Goal: Task Accomplishment & Management: Use online tool/utility

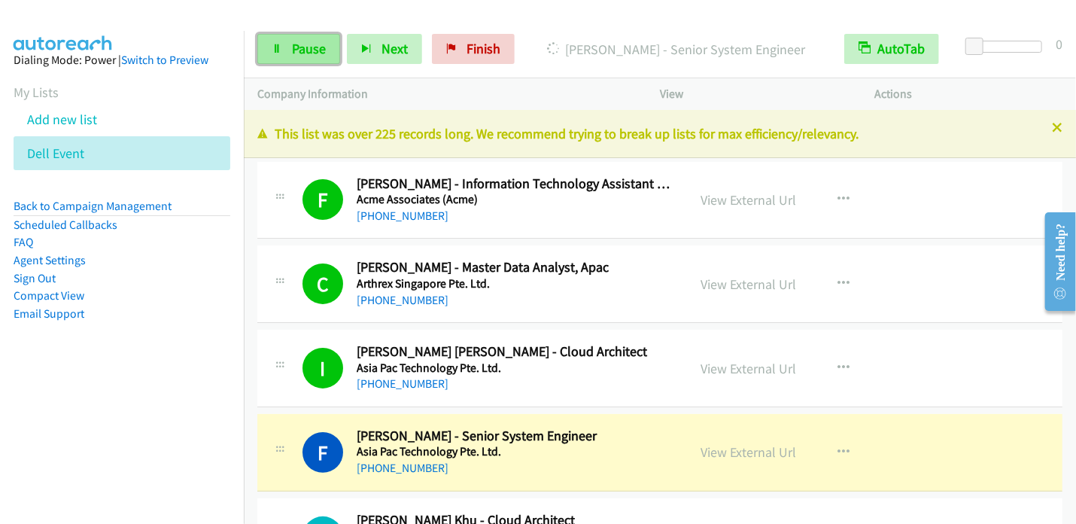
click at [294, 42] on span "Pause" at bounding box center [309, 48] width 34 height 17
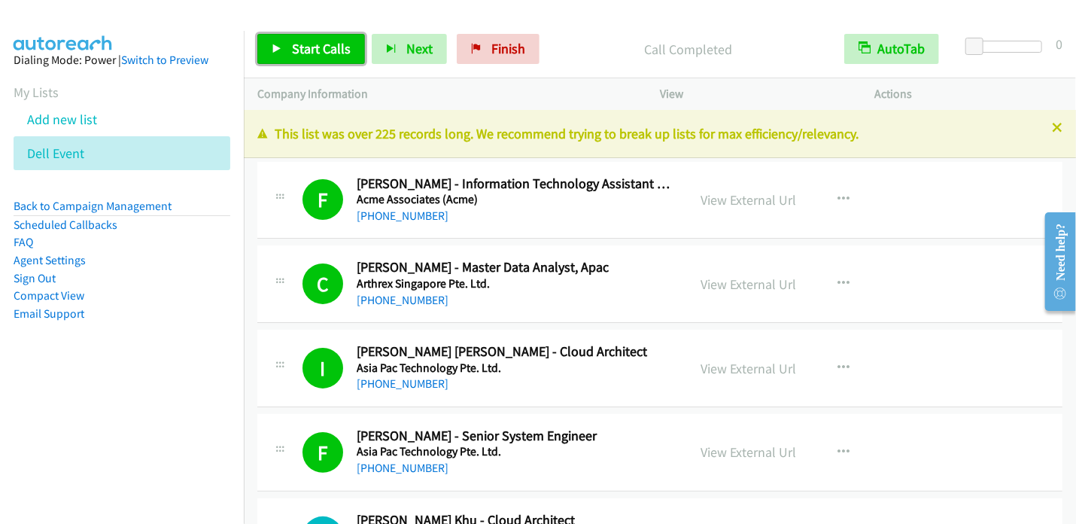
click at [292, 56] on span "Start Calls" at bounding box center [321, 48] width 59 height 17
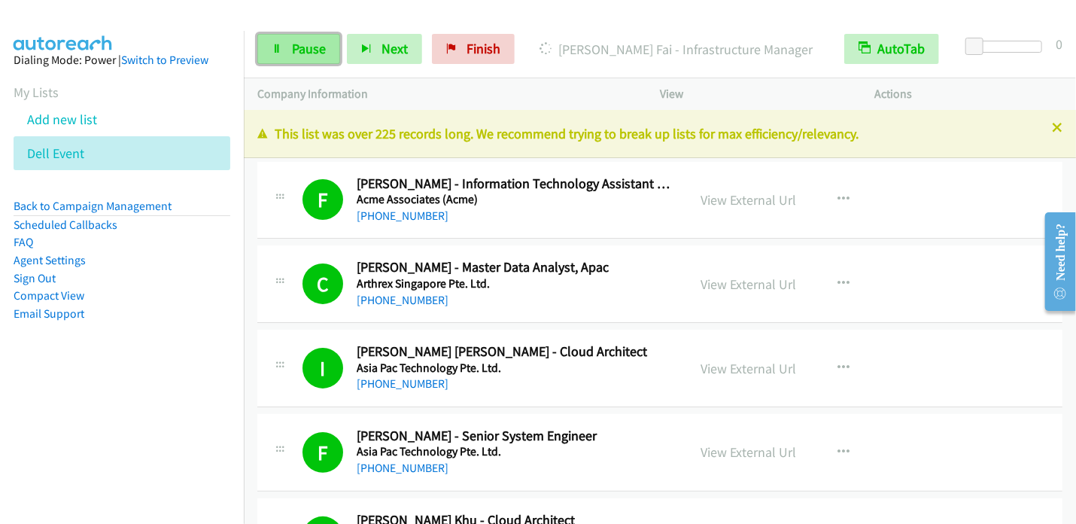
click at [297, 47] on span "Pause" at bounding box center [309, 48] width 34 height 17
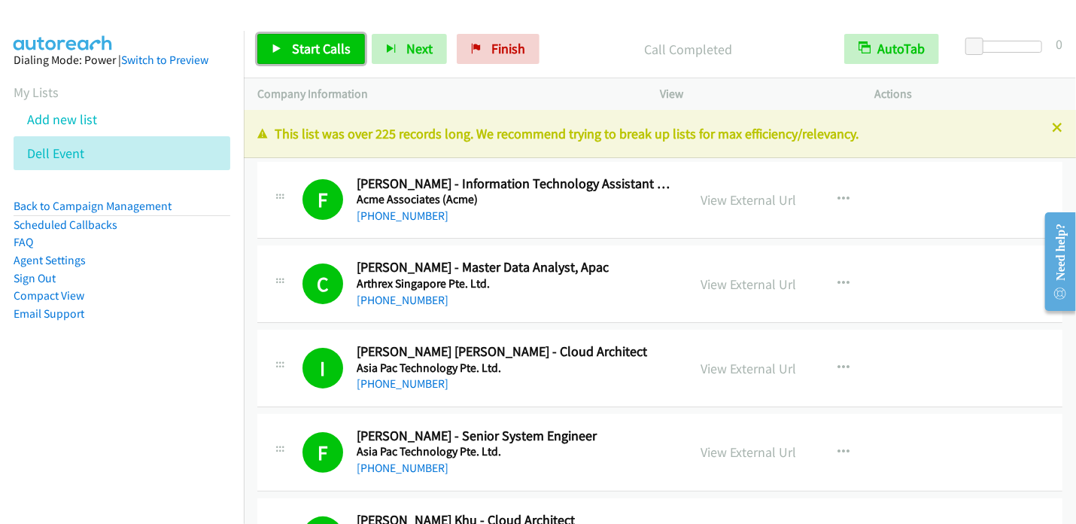
click at [326, 53] on span "Start Calls" at bounding box center [321, 48] width 59 height 17
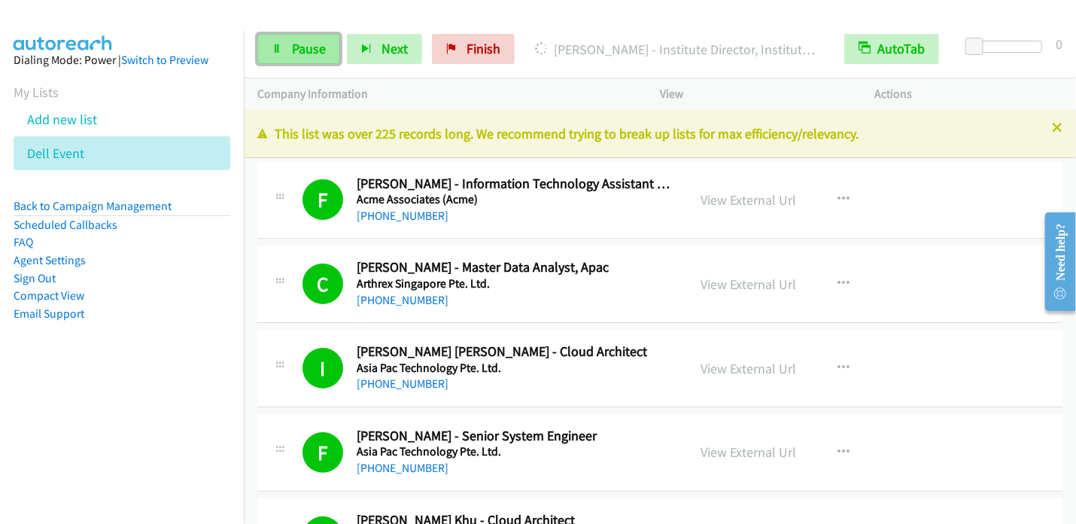
click at [285, 50] on link "Pause" at bounding box center [298, 49] width 83 height 30
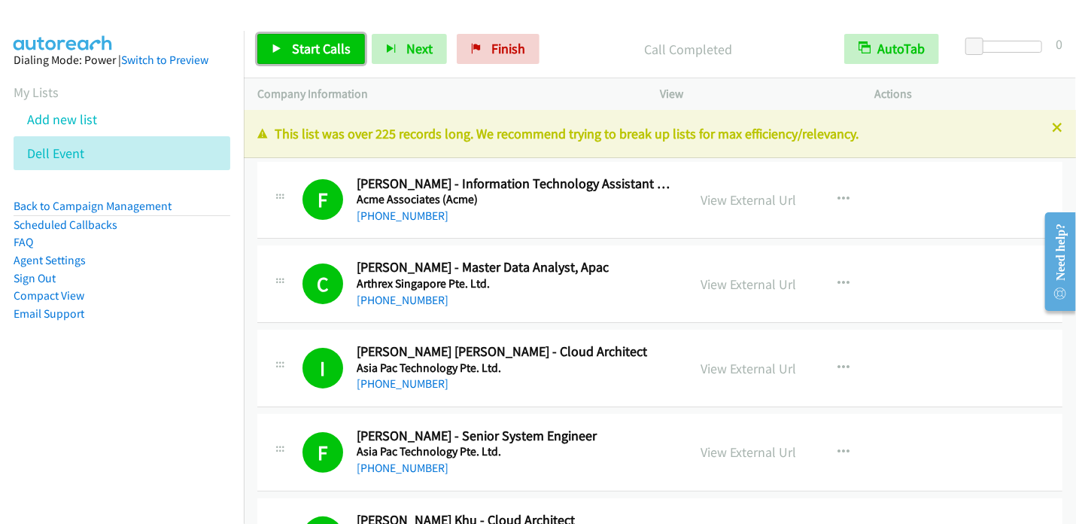
click at [307, 50] on span "Start Calls" at bounding box center [321, 48] width 59 height 17
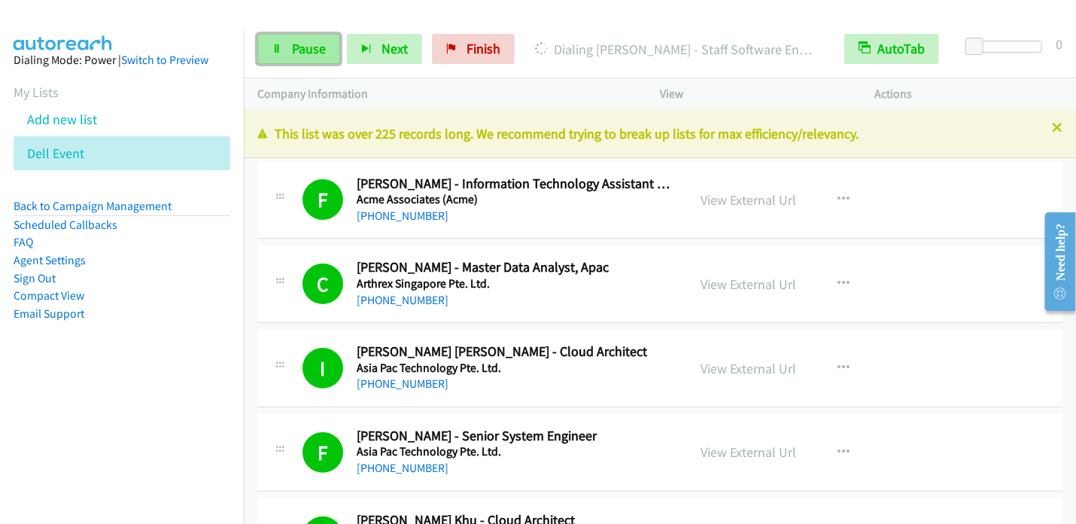
click at [304, 47] on span "Pause" at bounding box center [309, 48] width 34 height 17
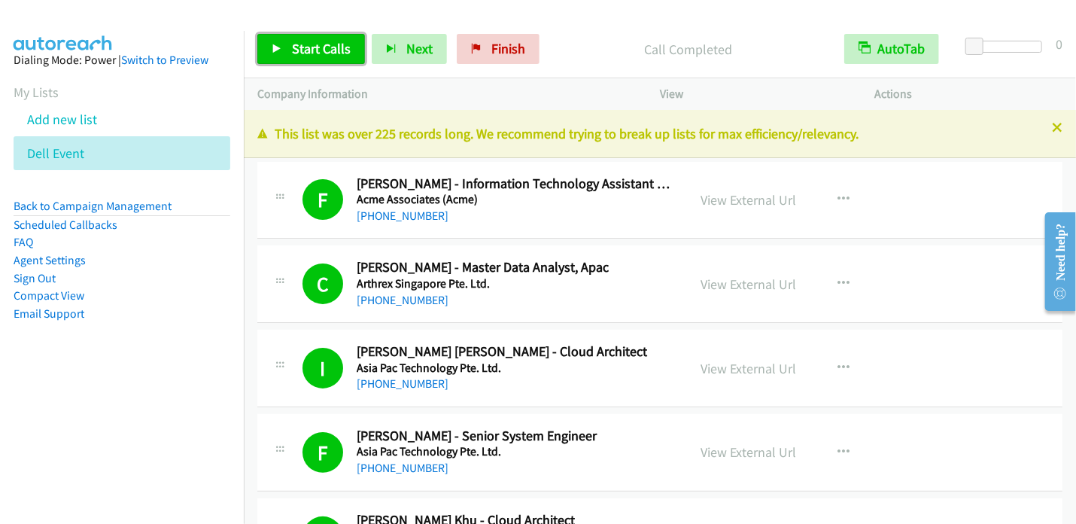
drag, startPoint x: 271, startPoint y: 50, endPoint x: 558, endPoint y: 258, distance: 354.7
click at [272, 50] on icon at bounding box center [277, 49] width 11 height 11
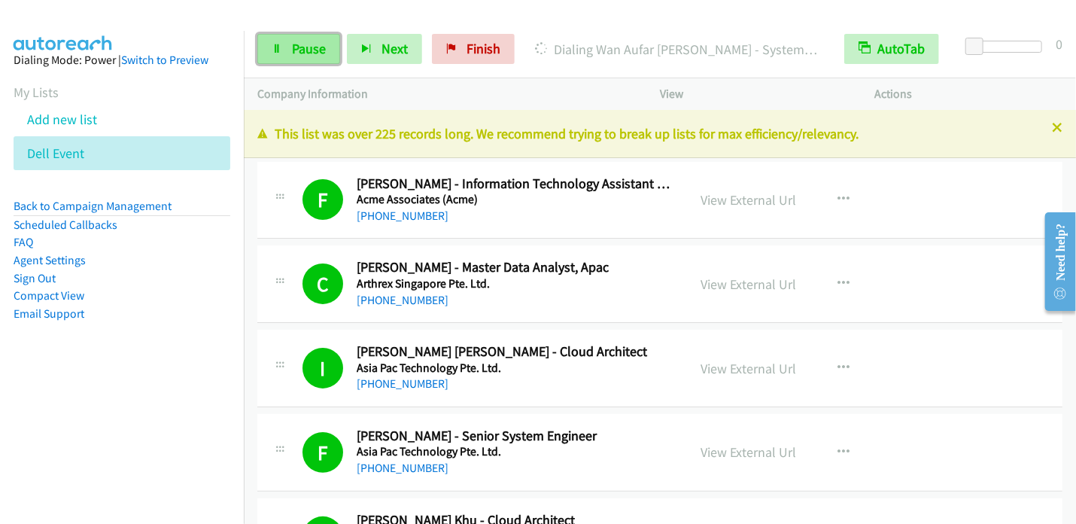
click at [307, 53] on span "Pause" at bounding box center [309, 48] width 34 height 17
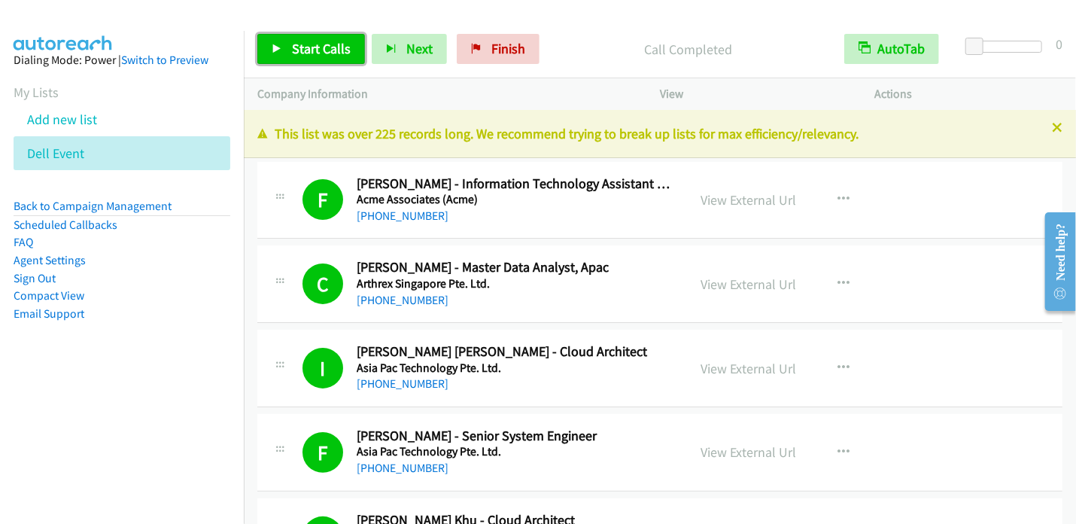
click at [300, 50] on span "Start Calls" at bounding box center [321, 48] width 59 height 17
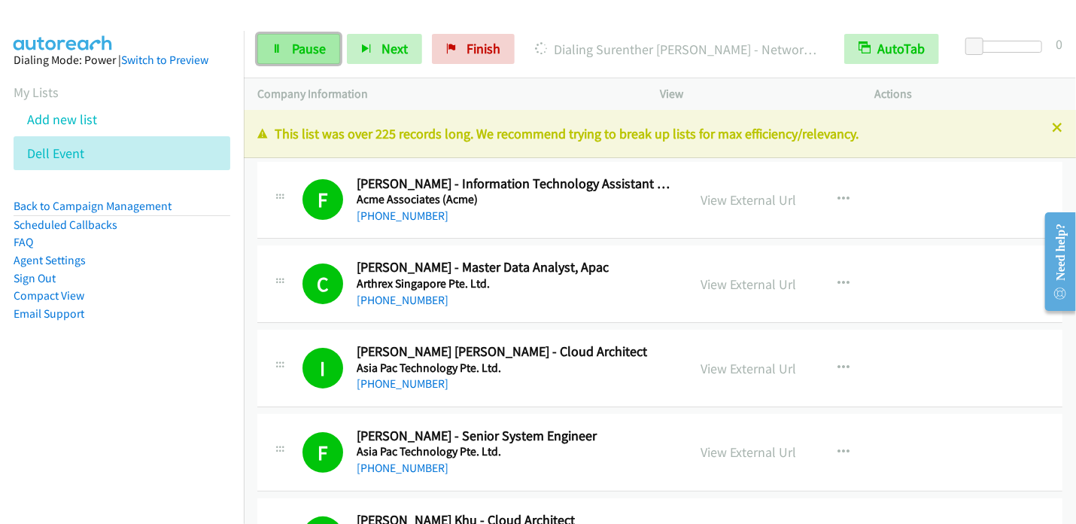
click at [291, 36] on link "Pause" at bounding box center [298, 49] width 83 height 30
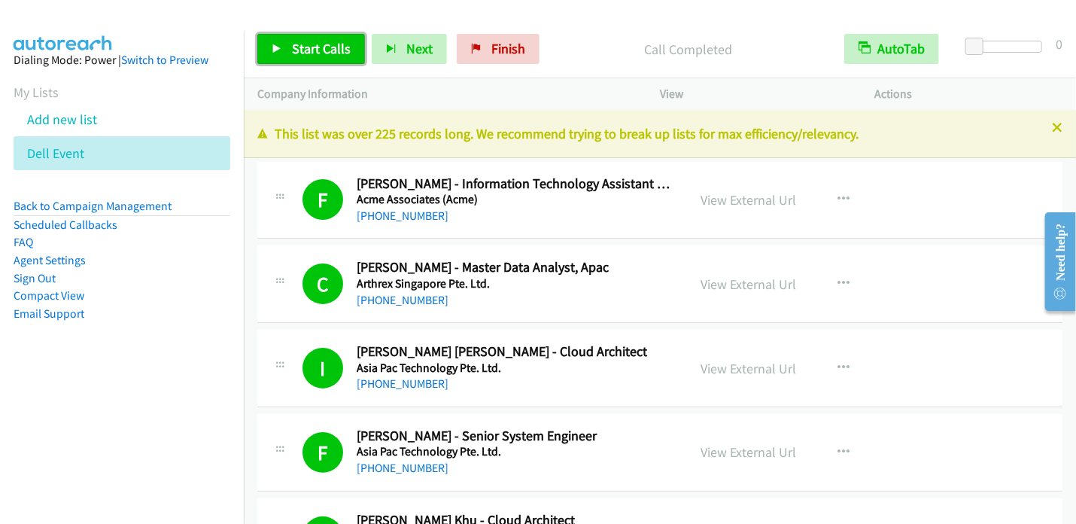
click at [295, 49] on span "Start Calls" at bounding box center [321, 48] width 59 height 17
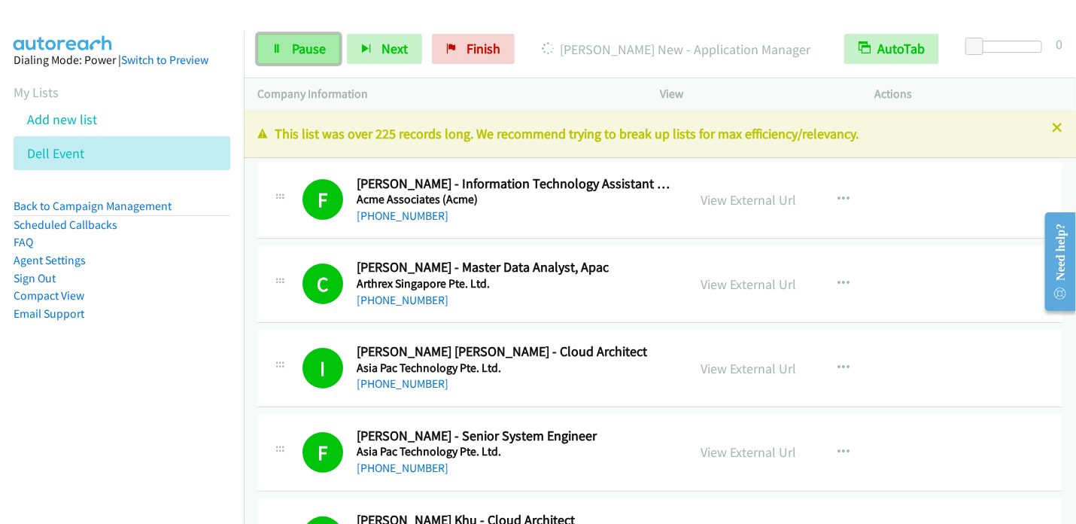
drag, startPoint x: 303, startPoint y: 46, endPoint x: 313, endPoint y: 34, distance: 15.5
click at [304, 46] on span "Pause" at bounding box center [309, 48] width 34 height 17
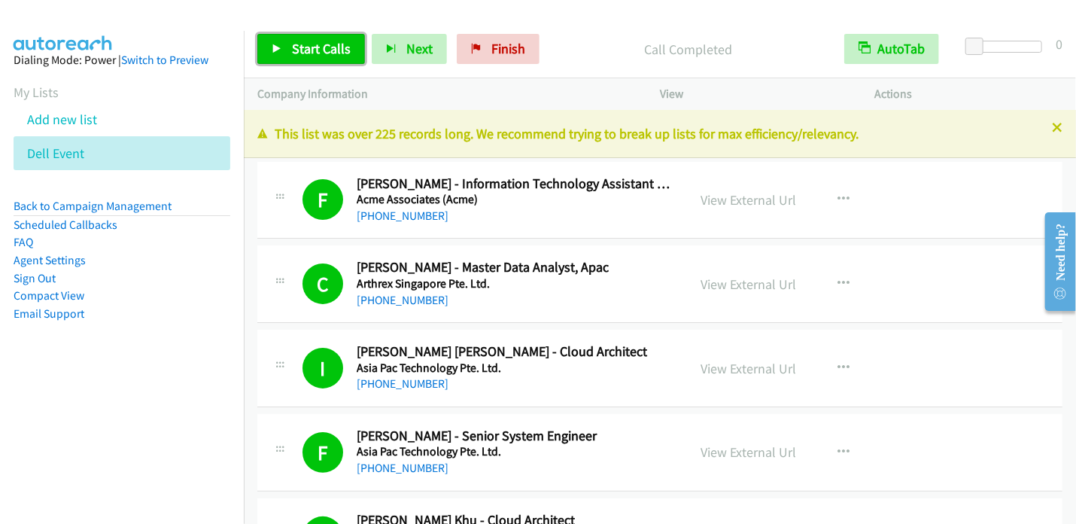
click at [312, 53] on span "Start Calls" at bounding box center [321, 48] width 59 height 17
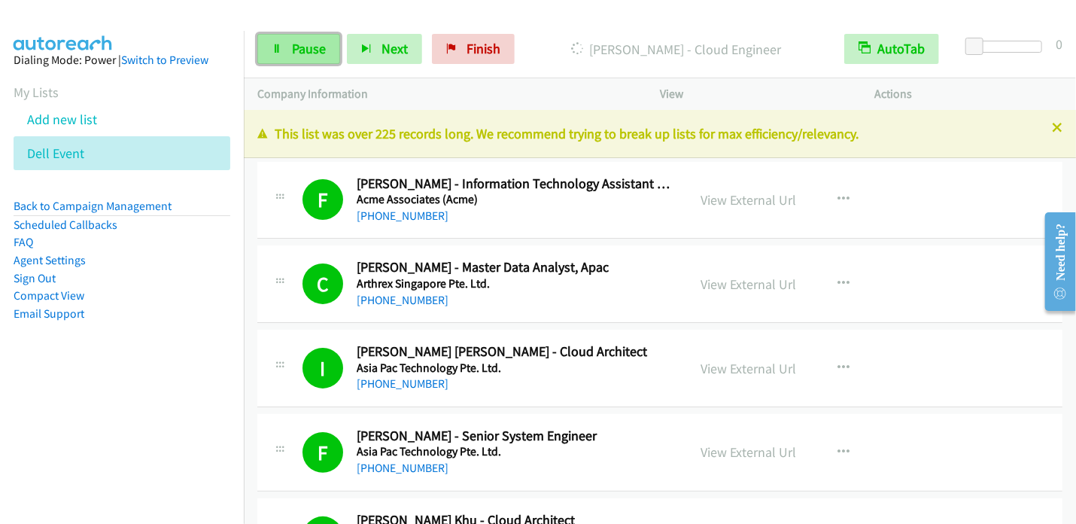
click at [294, 47] on span "Pause" at bounding box center [309, 48] width 34 height 17
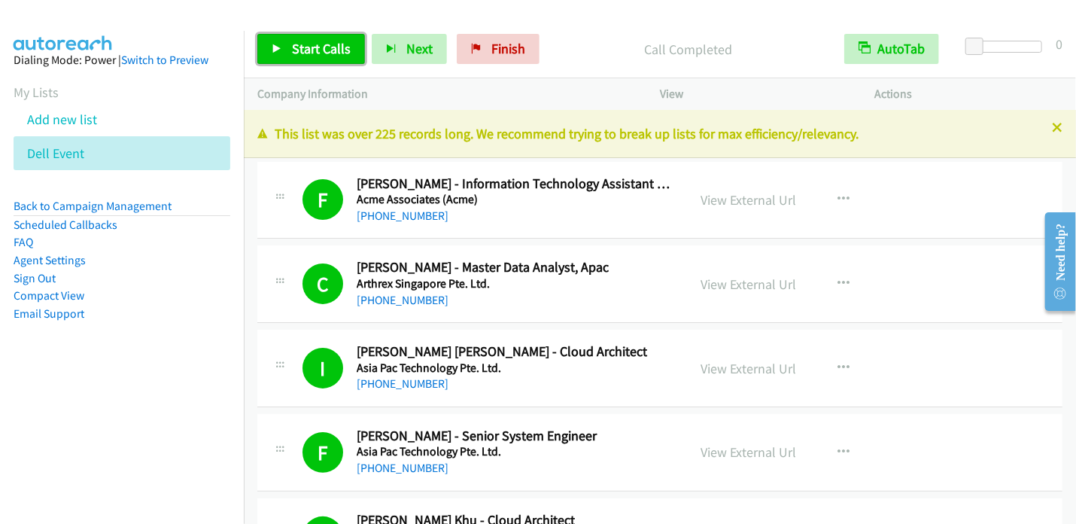
click at [297, 55] on span "Start Calls" at bounding box center [321, 48] width 59 height 17
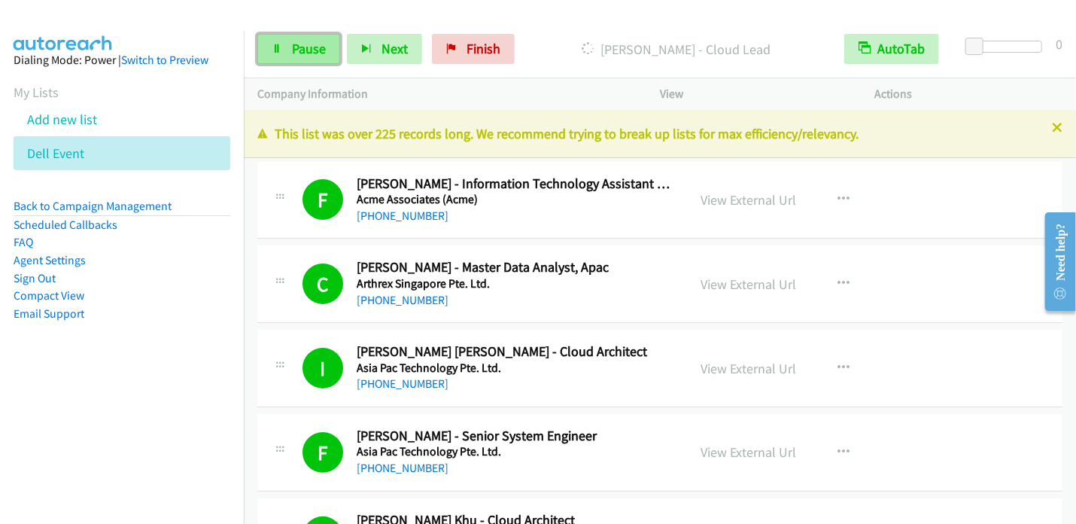
drag, startPoint x: 281, startPoint y: 53, endPoint x: 311, endPoint y: 38, distance: 34.0
click at [281, 53] on link "Pause" at bounding box center [298, 49] width 83 height 30
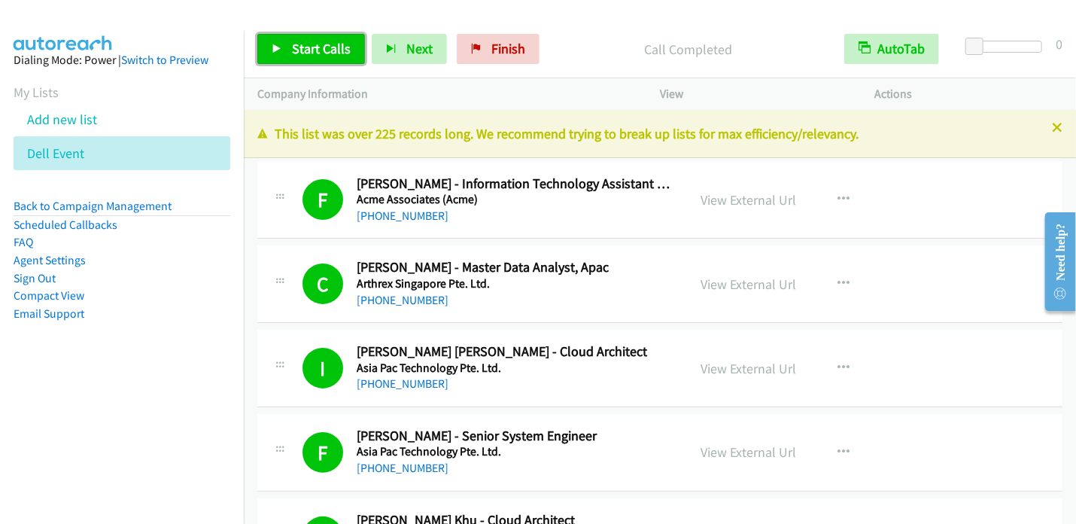
click at [319, 47] on span "Start Calls" at bounding box center [321, 48] width 59 height 17
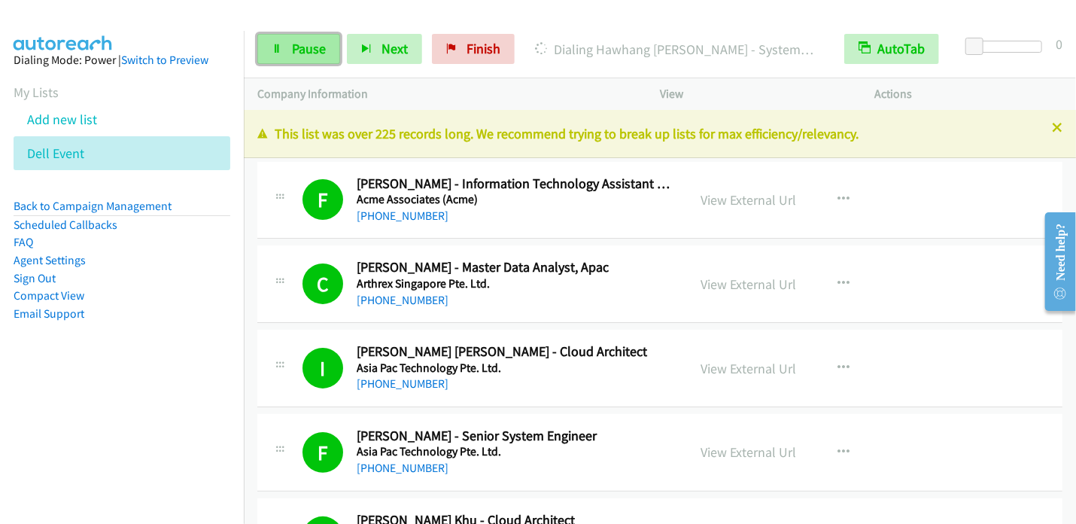
click at [301, 54] on span "Pause" at bounding box center [309, 48] width 34 height 17
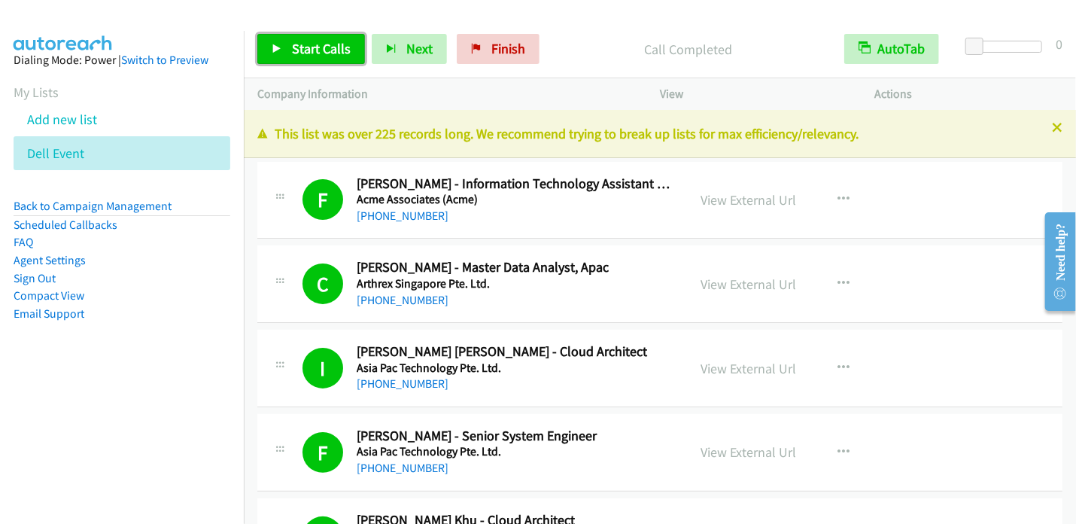
click at [297, 50] on span "Start Calls" at bounding box center [321, 48] width 59 height 17
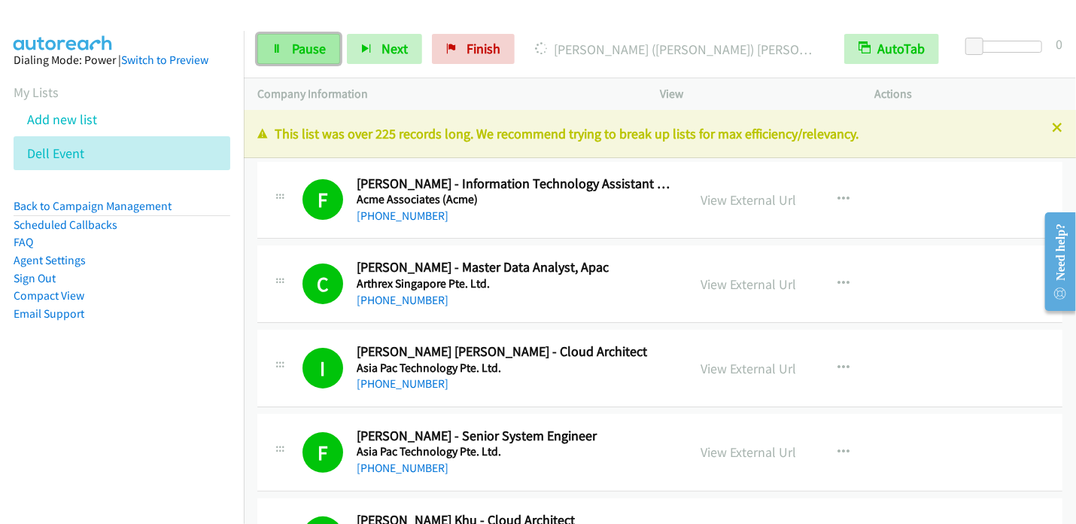
drag, startPoint x: 294, startPoint y: 47, endPoint x: 301, endPoint y: 43, distance: 8.1
click at [295, 47] on span "Pause" at bounding box center [309, 48] width 34 height 17
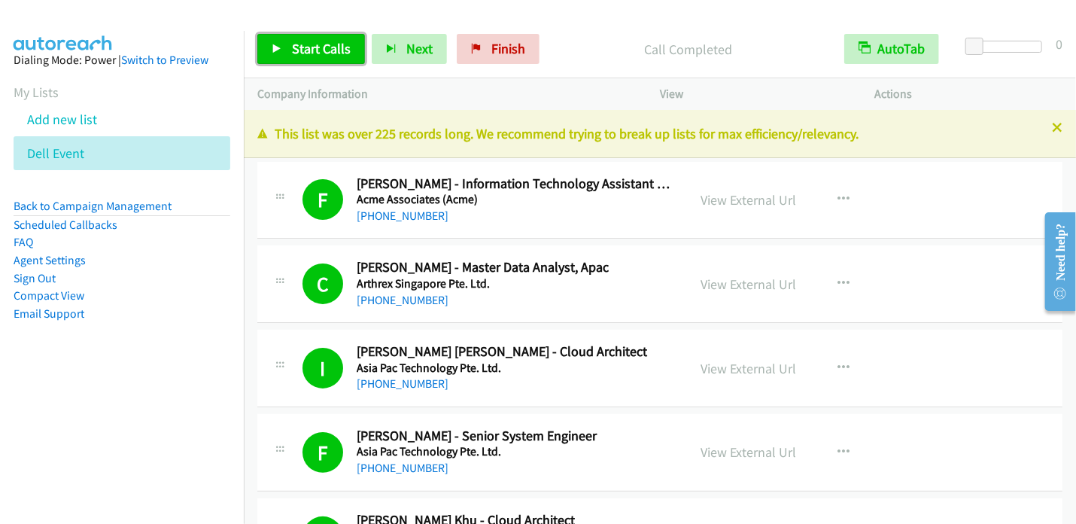
click at [297, 51] on span "Start Calls" at bounding box center [321, 48] width 59 height 17
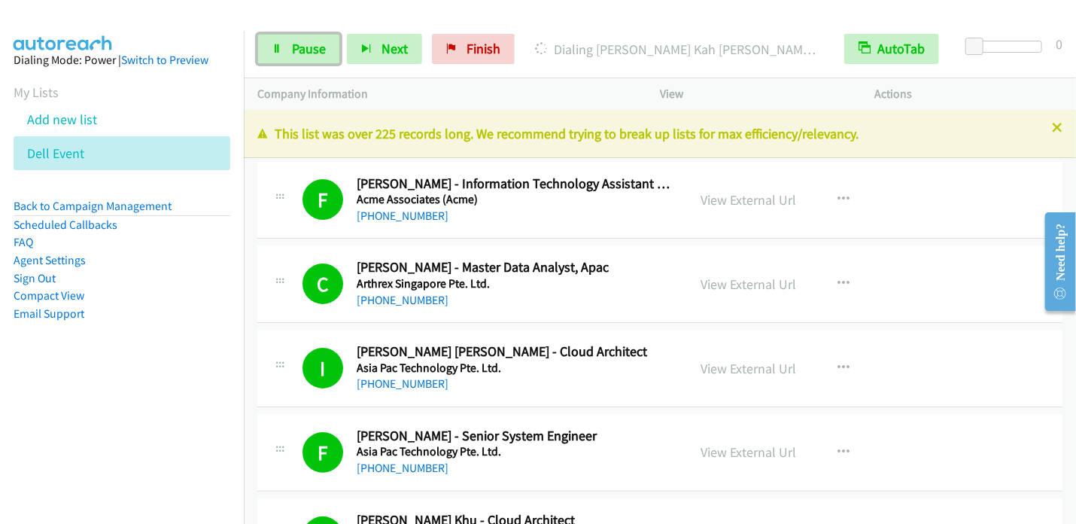
drag, startPoint x: 312, startPoint y: 47, endPoint x: 328, endPoint y: 26, distance: 25.7
click at [312, 47] on span "Pause" at bounding box center [309, 48] width 34 height 17
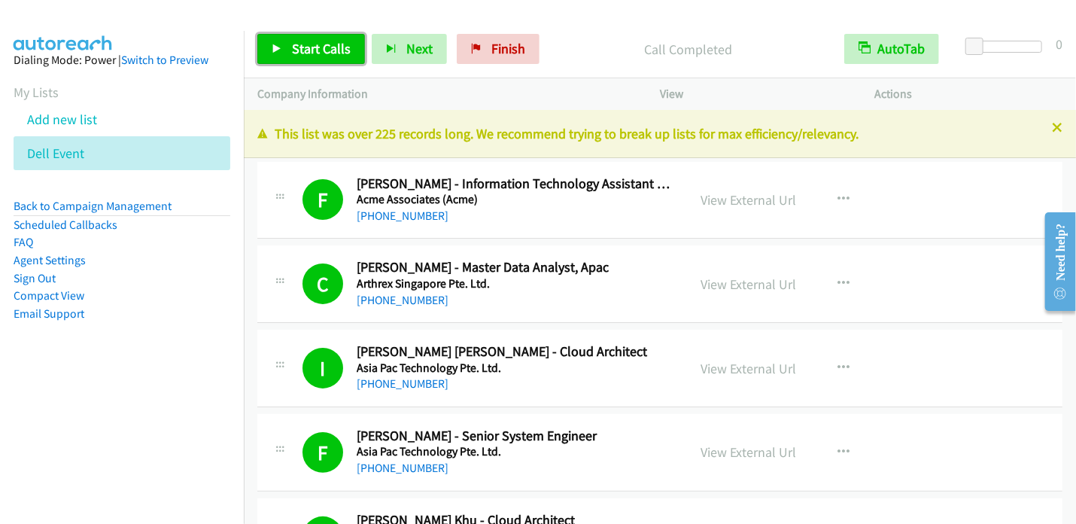
click at [318, 47] on span "Start Calls" at bounding box center [321, 48] width 59 height 17
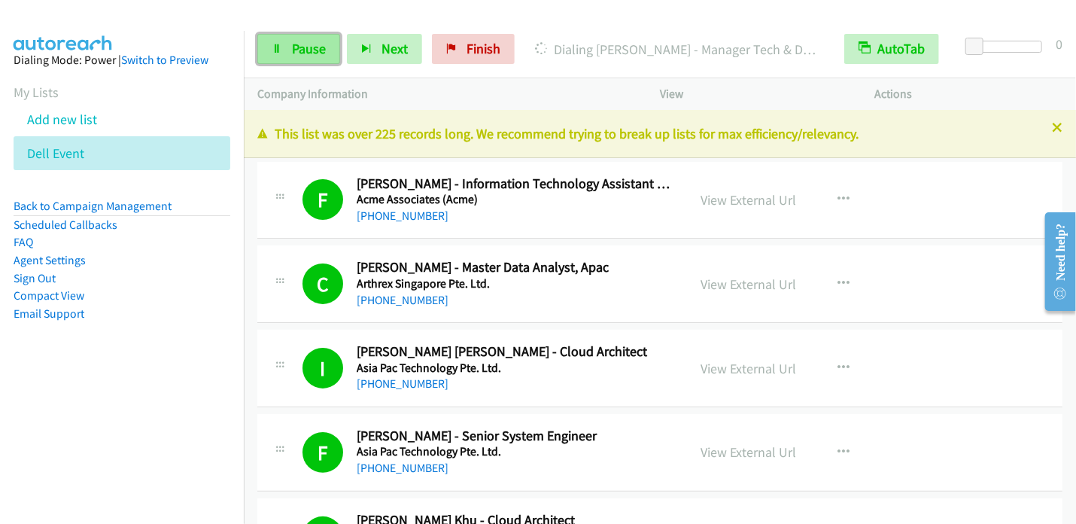
click at [299, 50] on span "Pause" at bounding box center [309, 48] width 34 height 17
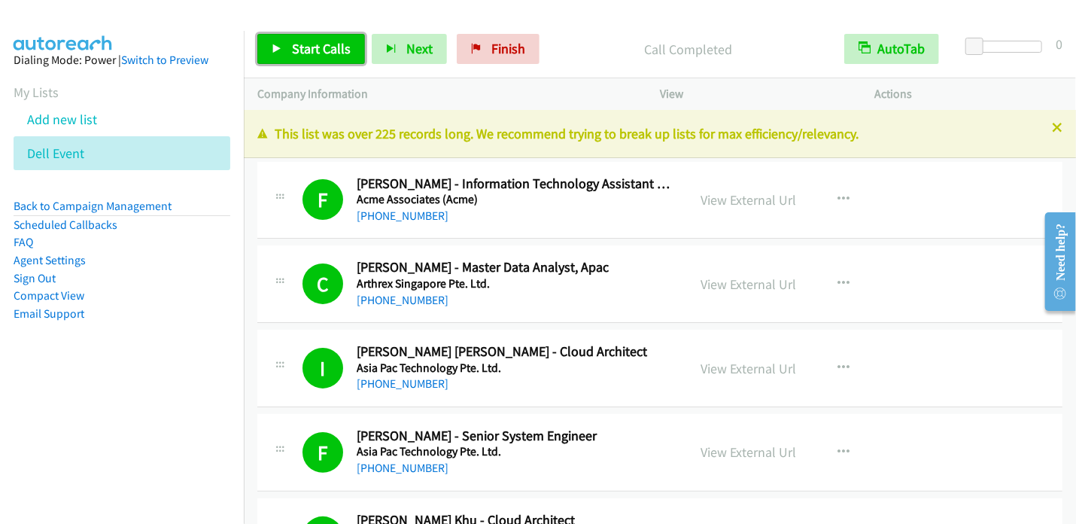
click at [323, 44] on span "Start Calls" at bounding box center [321, 48] width 59 height 17
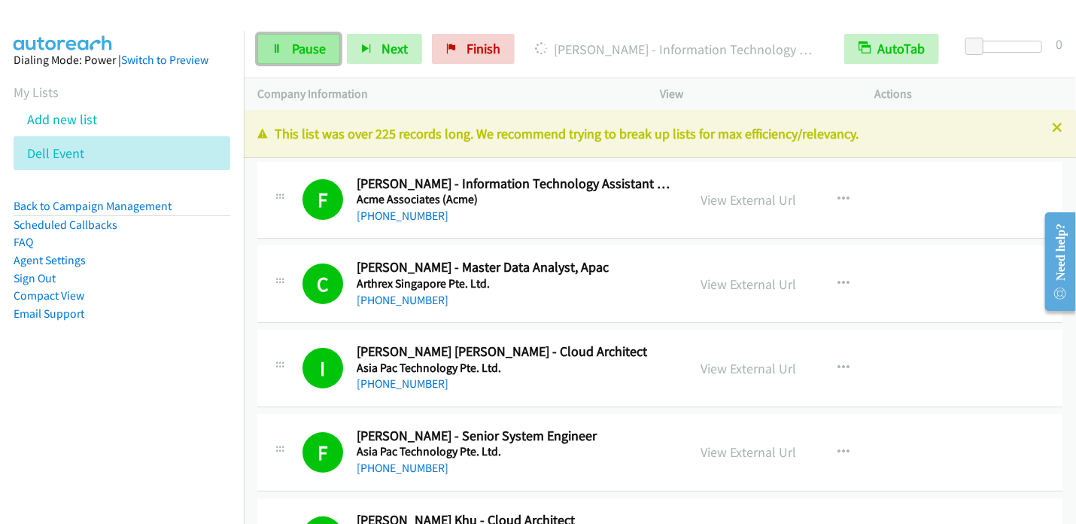
click at [294, 45] on span "Pause" at bounding box center [309, 48] width 34 height 17
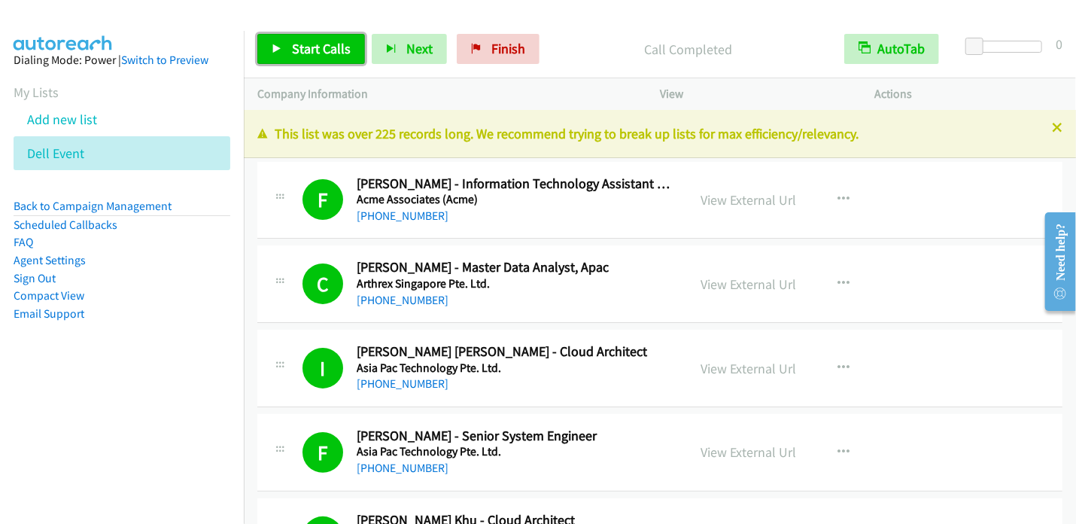
click at [304, 53] on span "Start Calls" at bounding box center [321, 48] width 59 height 17
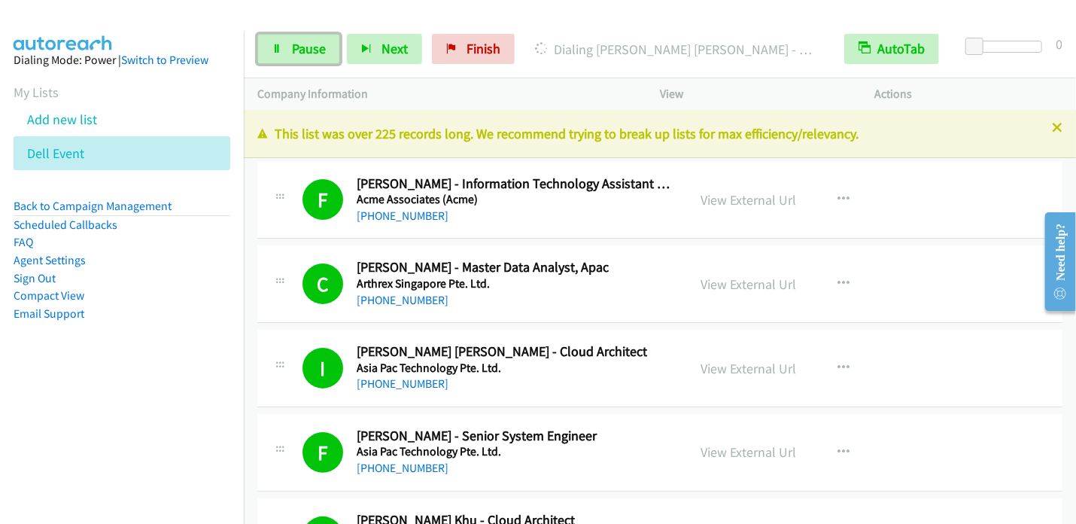
click at [311, 49] on span "Pause" at bounding box center [309, 48] width 34 height 17
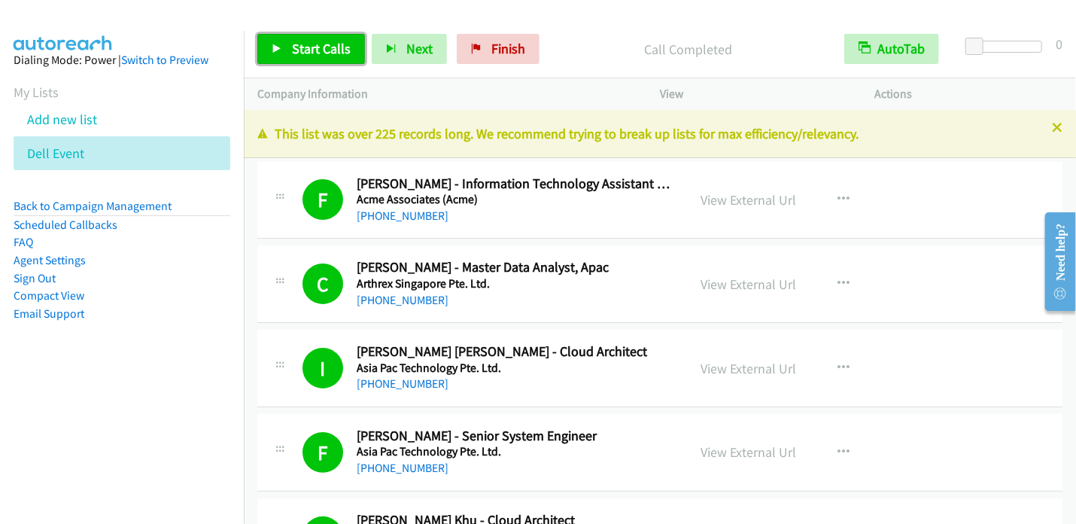
click at [303, 52] on span "Start Calls" at bounding box center [321, 48] width 59 height 17
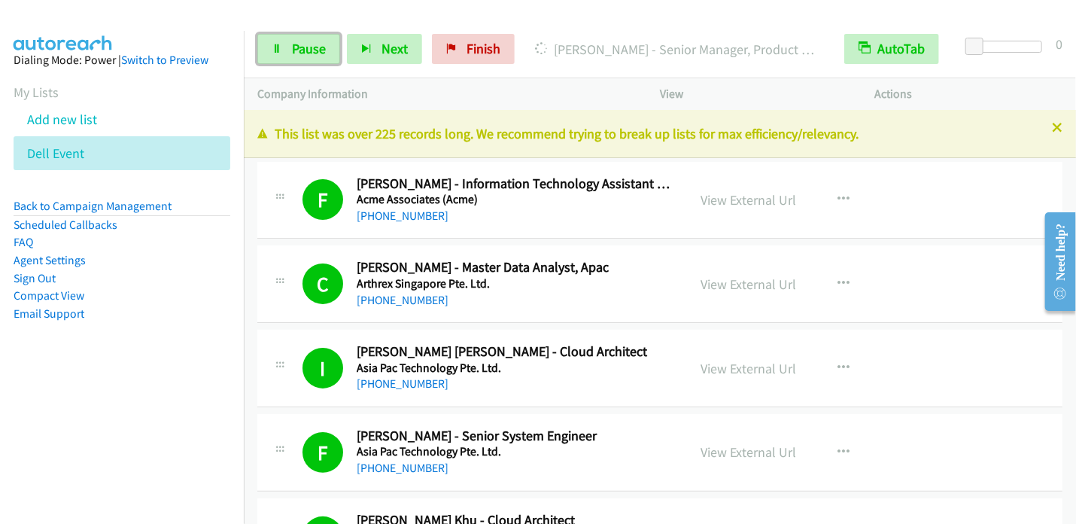
drag, startPoint x: 297, startPoint y: 53, endPoint x: 315, endPoint y: 32, distance: 28.3
click at [297, 53] on span "Pause" at bounding box center [309, 48] width 34 height 17
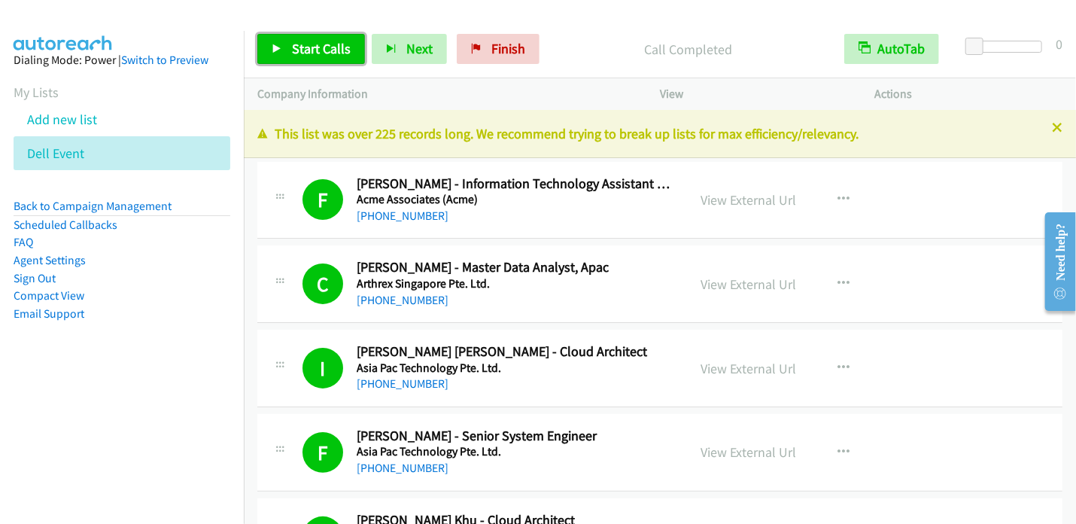
click at [309, 50] on span "Start Calls" at bounding box center [321, 48] width 59 height 17
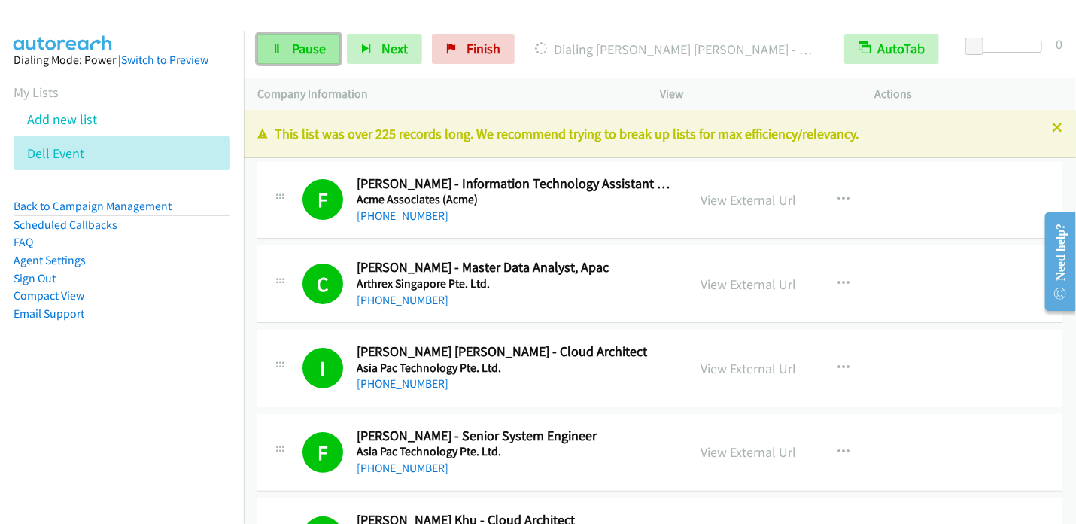
click at [299, 46] on span "Pause" at bounding box center [309, 48] width 34 height 17
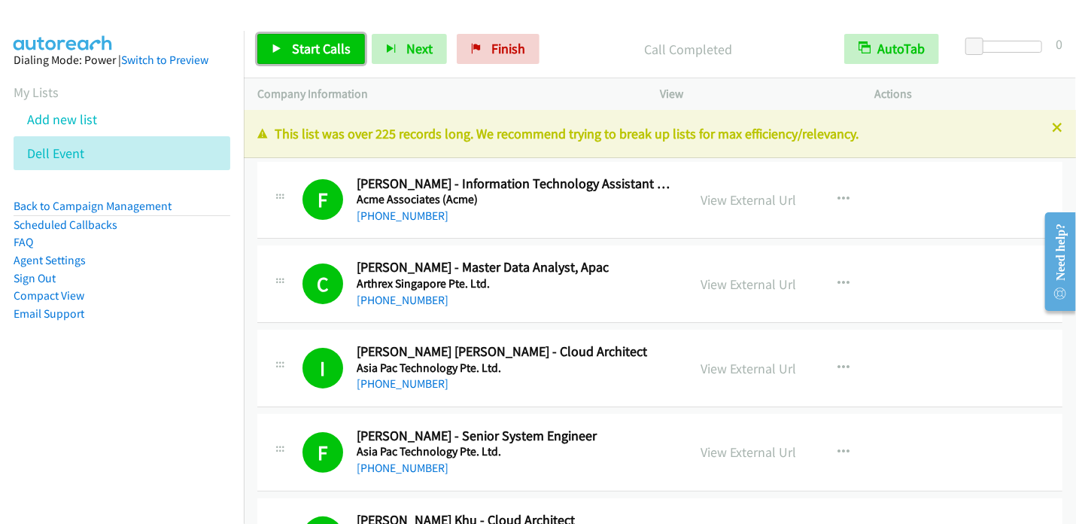
click at [307, 50] on span "Start Calls" at bounding box center [321, 48] width 59 height 17
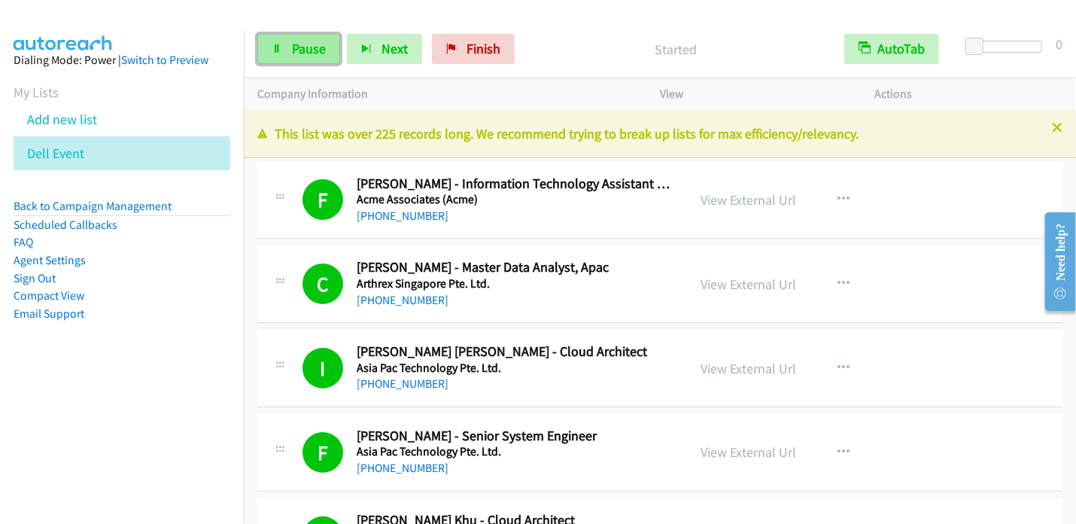
click at [297, 41] on span "Pause" at bounding box center [309, 48] width 34 height 17
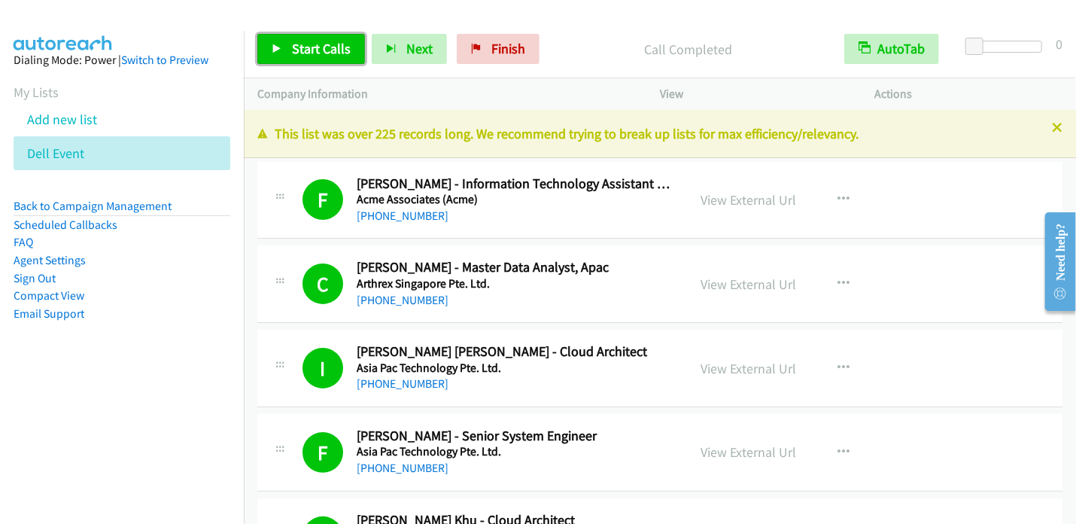
click at [321, 50] on span "Start Calls" at bounding box center [321, 48] width 59 height 17
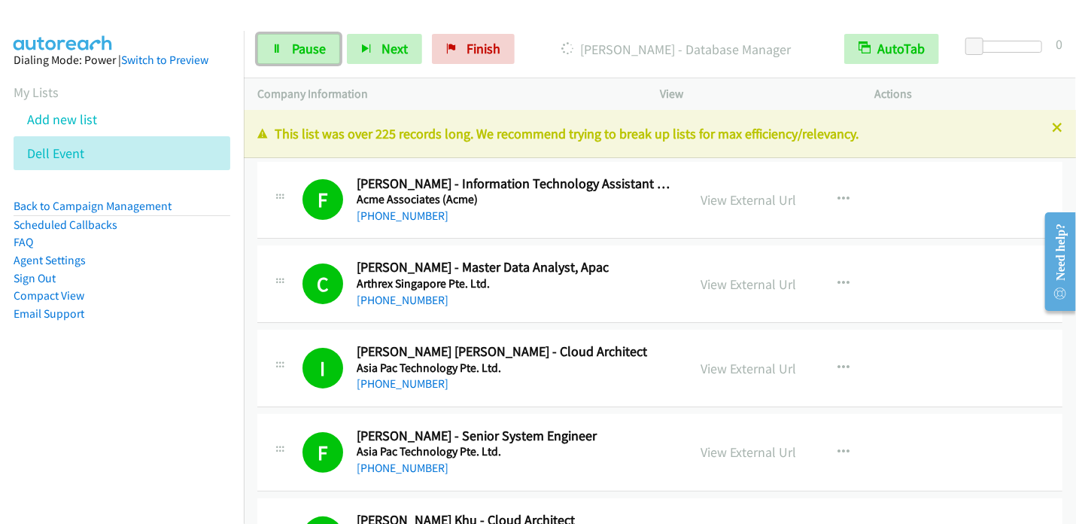
drag, startPoint x: 308, startPoint y: 50, endPoint x: 350, endPoint y: 4, distance: 62.9
click at [309, 50] on span "Pause" at bounding box center [309, 48] width 34 height 17
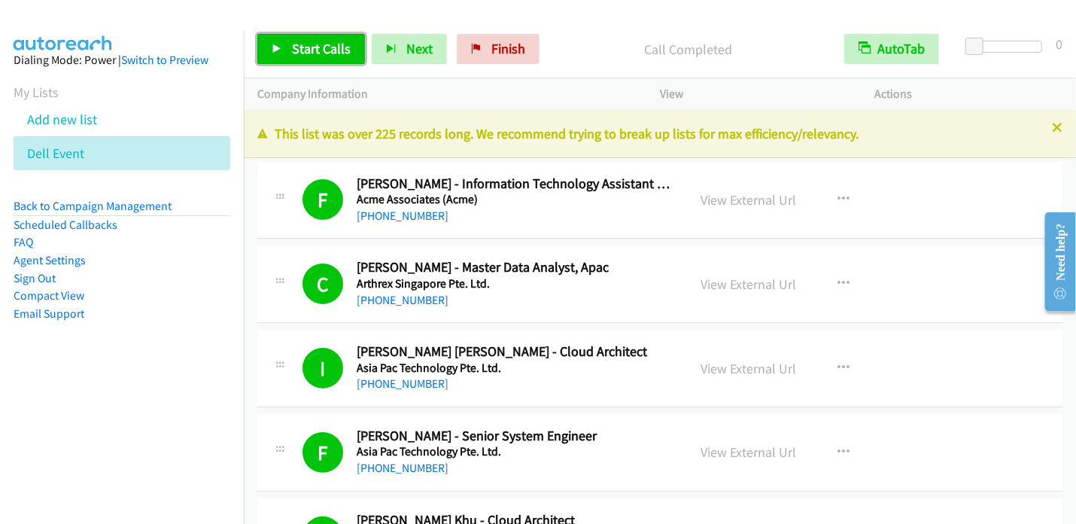
click at [296, 56] on span "Start Calls" at bounding box center [321, 48] width 59 height 17
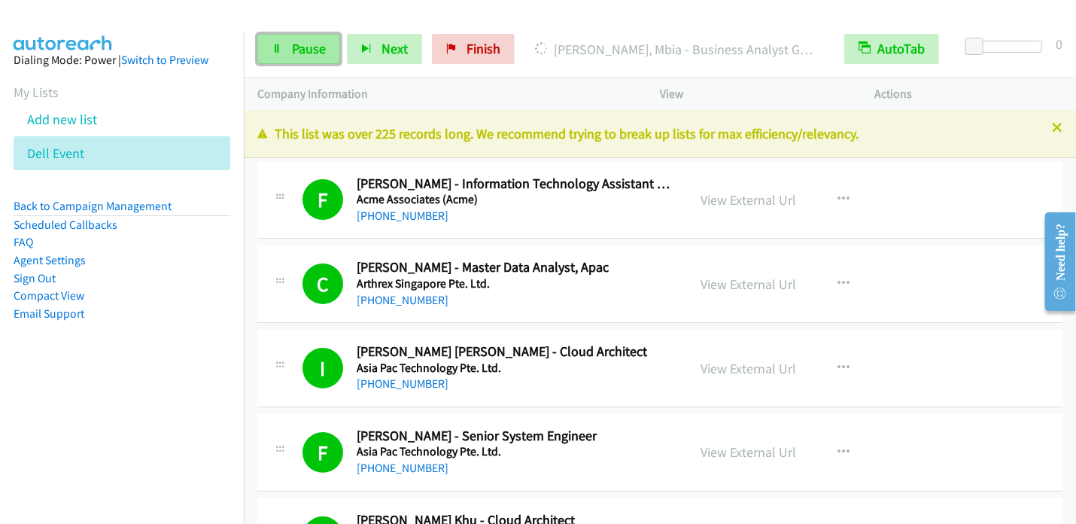
drag, startPoint x: 295, startPoint y: 59, endPoint x: 333, endPoint y: 38, distance: 43.1
click at [297, 58] on link "Pause" at bounding box center [298, 49] width 83 height 30
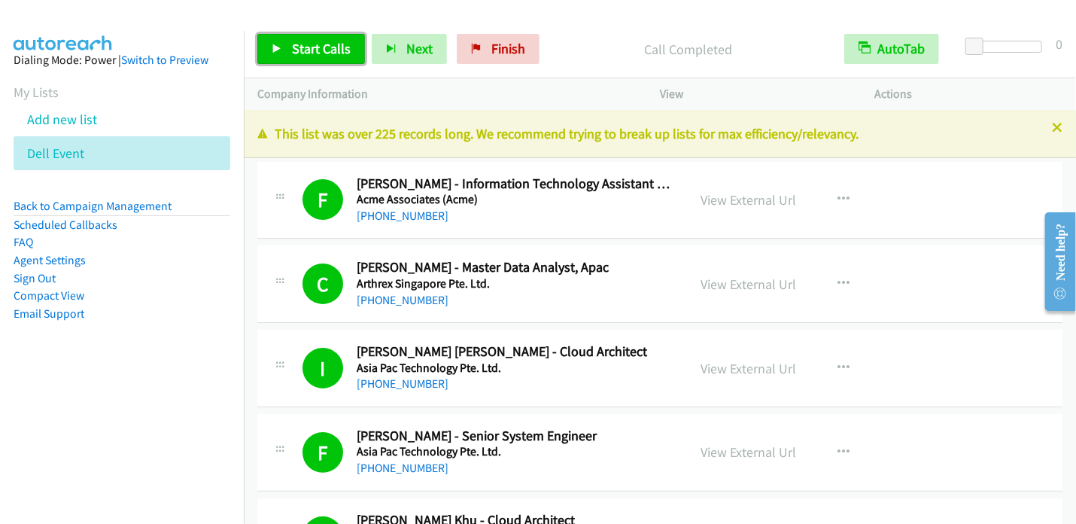
click at [303, 44] on span "Start Calls" at bounding box center [321, 48] width 59 height 17
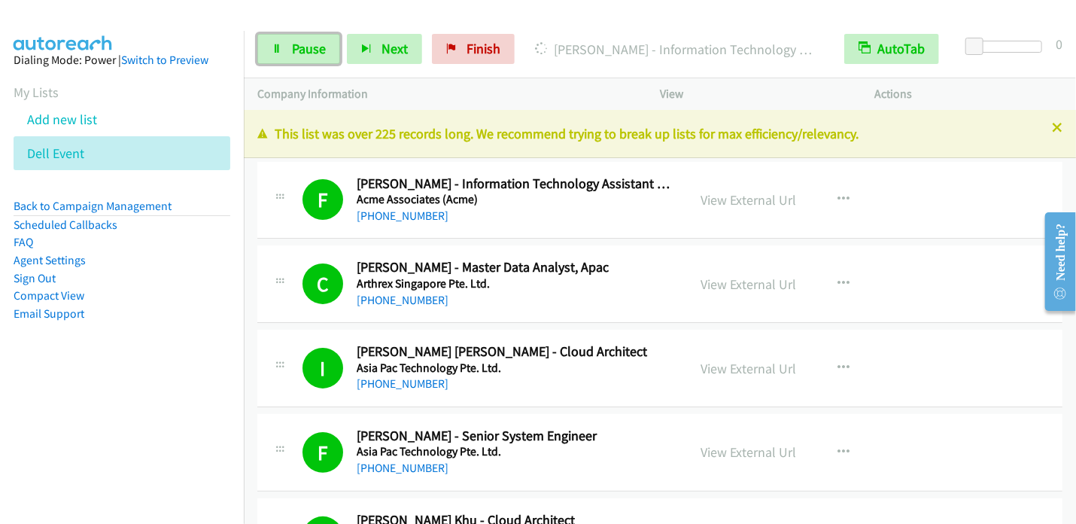
drag, startPoint x: 295, startPoint y: 51, endPoint x: 356, endPoint y: 20, distance: 68.3
click at [295, 51] on span "Pause" at bounding box center [309, 48] width 34 height 17
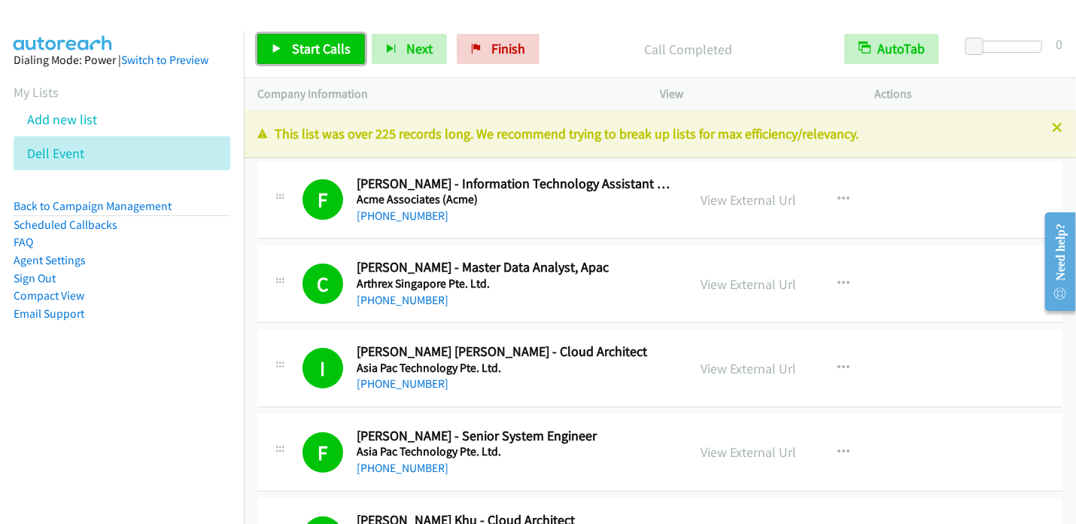
click at [291, 53] on link "Start Calls" at bounding box center [311, 49] width 108 height 30
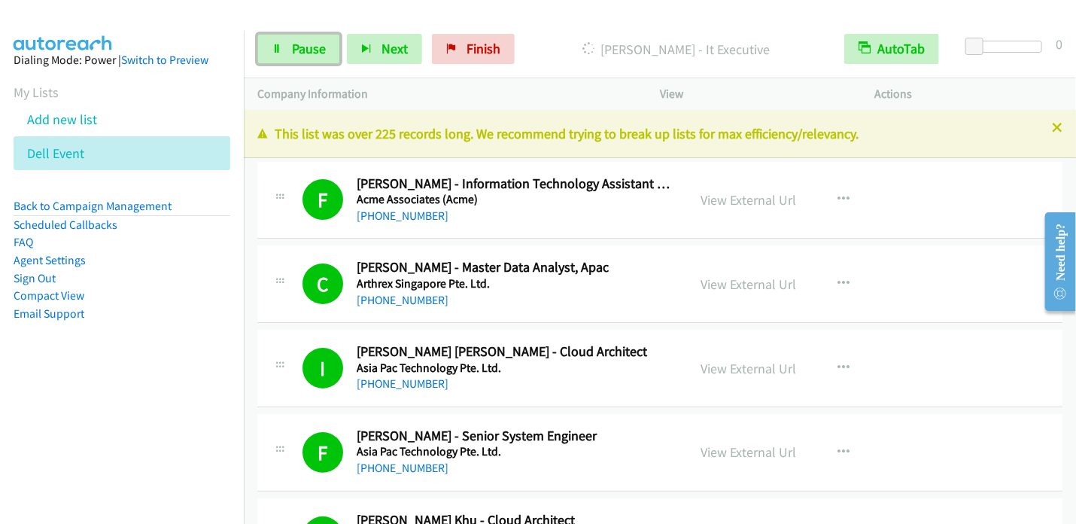
drag, startPoint x: 299, startPoint y: 44, endPoint x: 361, endPoint y: 0, distance: 76.6
click at [300, 44] on span "Pause" at bounding box center [309, 48] width 34 height 17
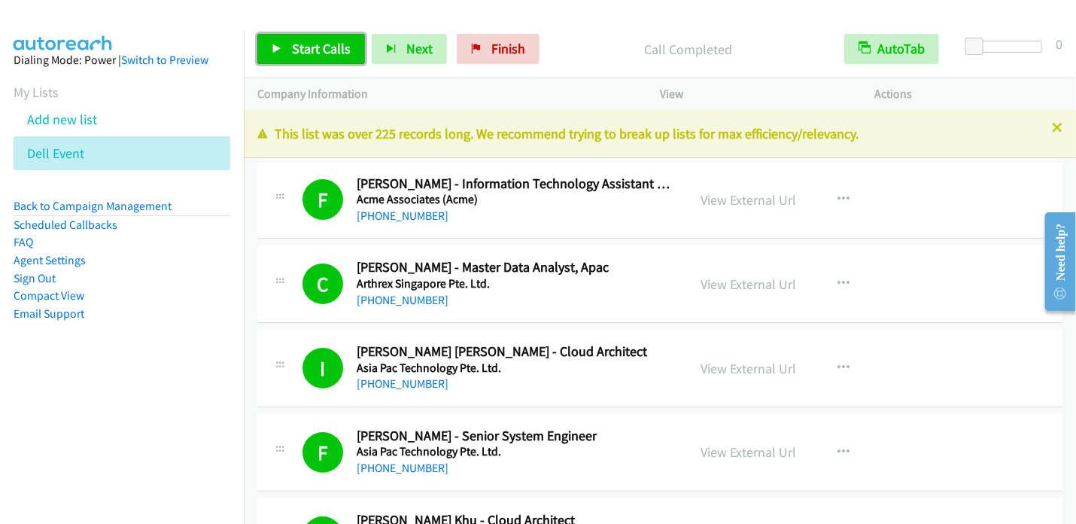
click at [286, 53] on link "Start Calls" at bounding box center [311, 49] width 108 height 30
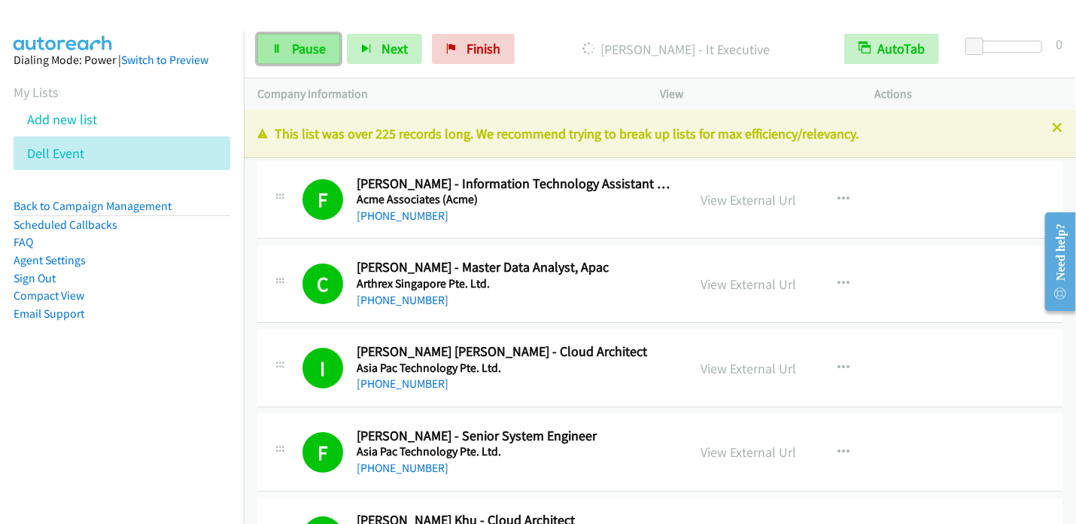
click at [306, 43] on span "Pause" at bounding box center [309, 48] width 34 height 17
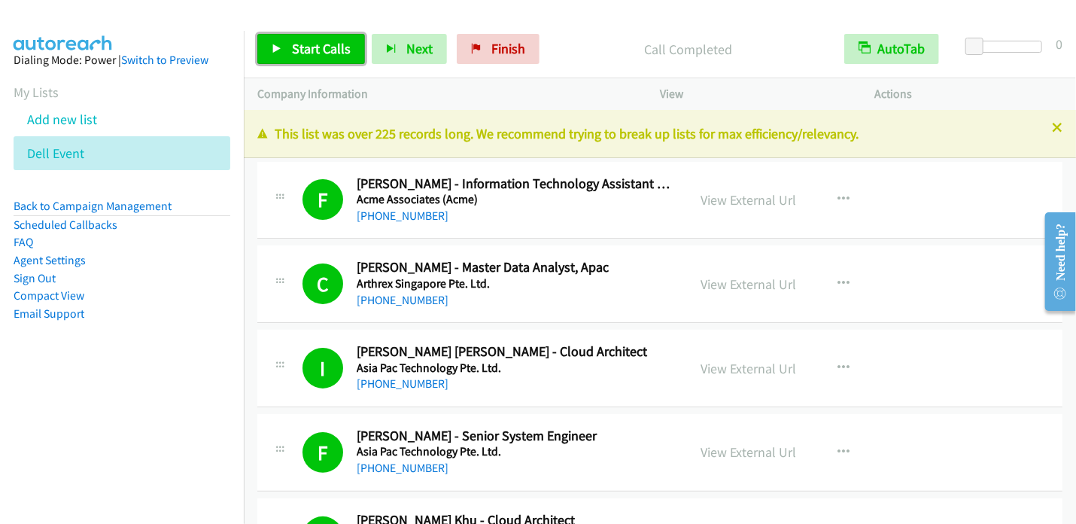
click at [315, 46] on span "Start Calls" at bounding box center [321, 48] width 59 height 17
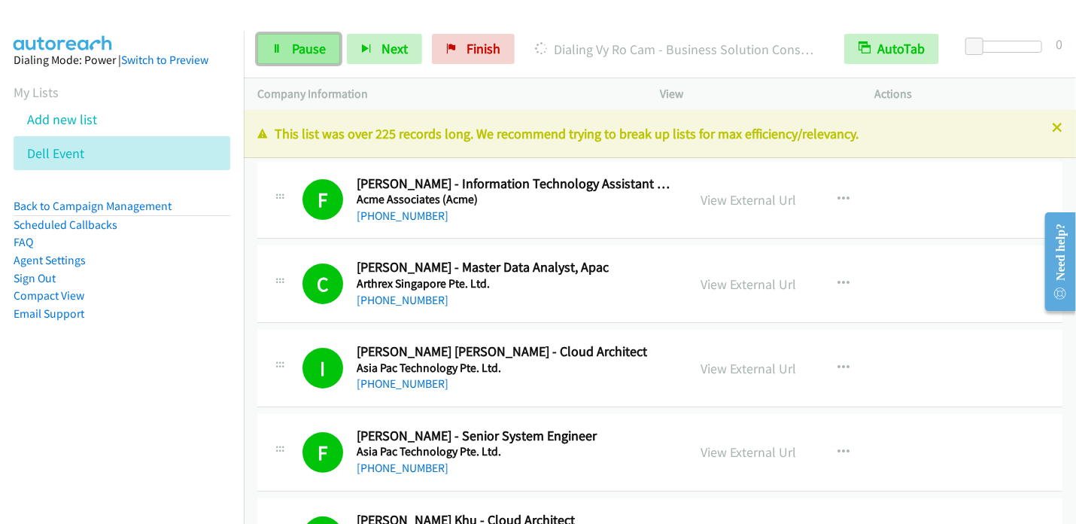
click at [291, 41] on link "Pause" at bounding box center [298, 49] width 83 height 30
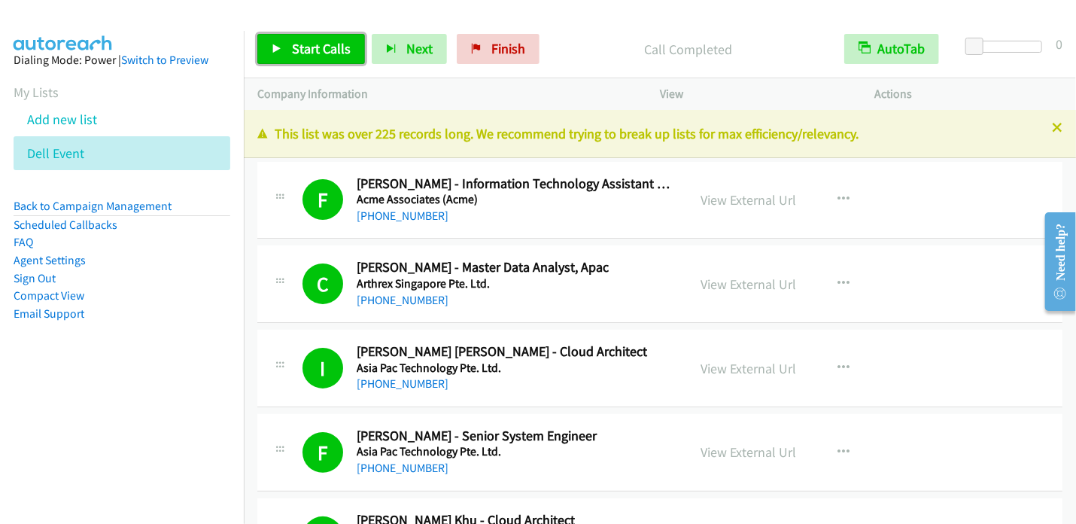
click at [275, 46] on icon at bounding box center [277, 49] width 11 height 11
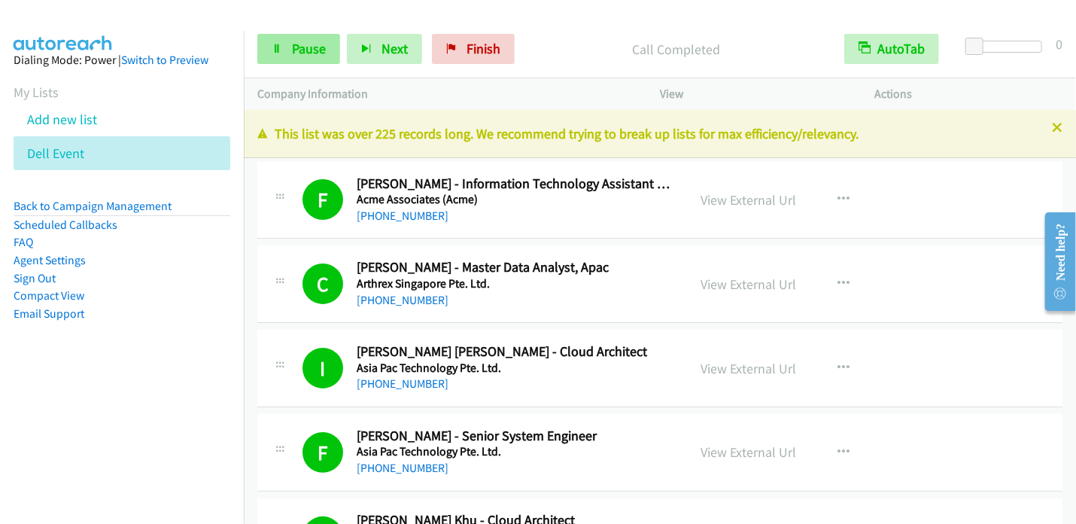
click at [302, 50] on span "Pause" at bounding box center [309, 48] width 34 height 17
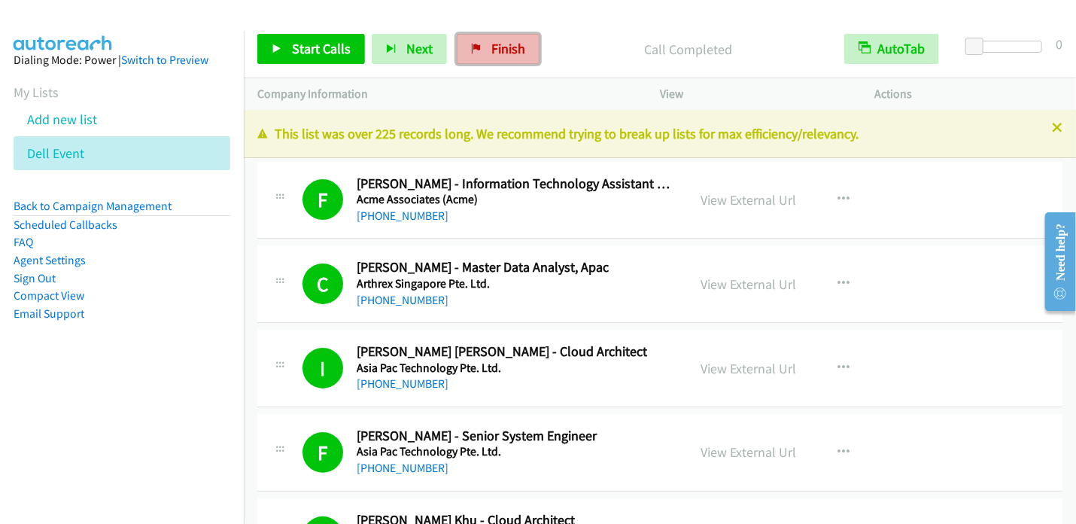
click at [494, 47] on span "Finish" at bounding box center [508, 48] width 34 height 17
